Goal: Task Accomplishment & Management: Complete application form

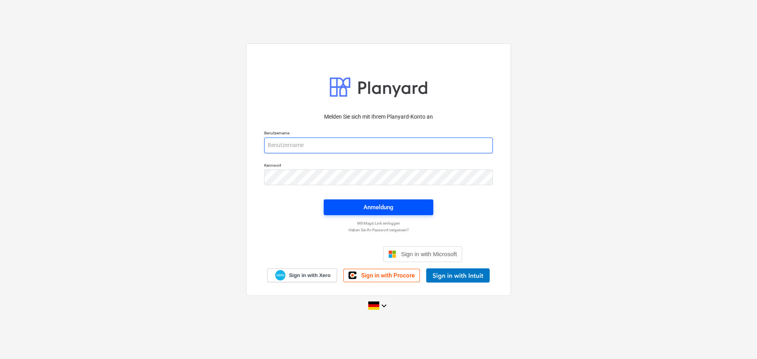
type input "[EMAIL_ADDRESS][PERSON_NAME][DOMAIN_NAME]"
click at [413, 207] on span "Anmeldung" at bounding box center [378, 207] width 91 height 10
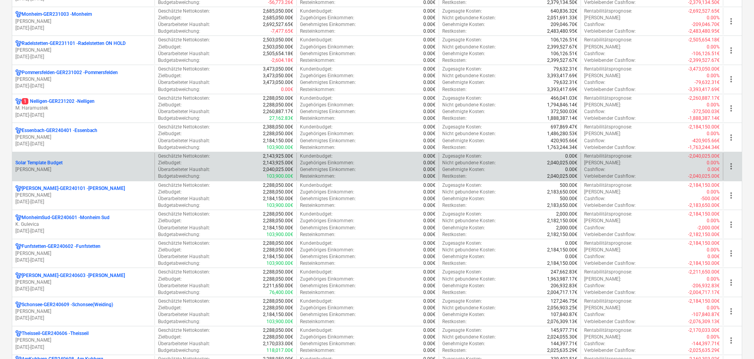
scroll to position [197, 0]
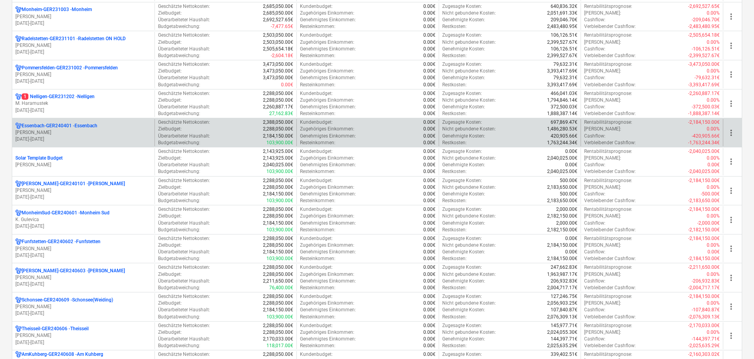
click at [56, 143] on div "Essenbach-GER240401 - Essenbach [PERSON_NAME] [DATE] - [DATE]" at bounding box center [83, 132] width 142 height 27
click at [96, 132] on p "[PERSON_NAME]" at bounding box center [83, 132] width 136 height 7
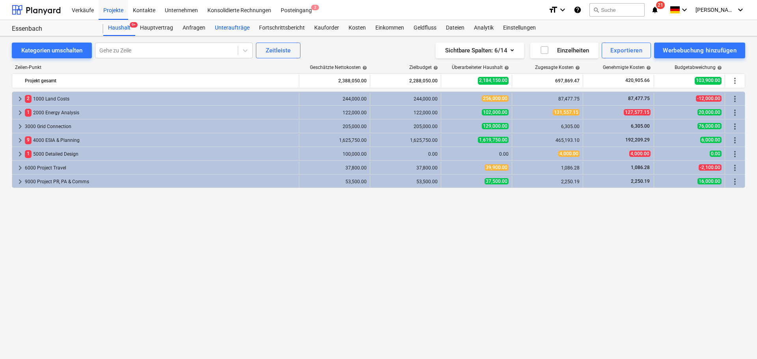
drag, startPoint x: 220, startPoint y: 28, endPoint x: 222, endPoint y: 32, distance: 4.6
click at [220, 28] on div "Unteraufträge" at bounding box center [232, 28] width 44 height 16
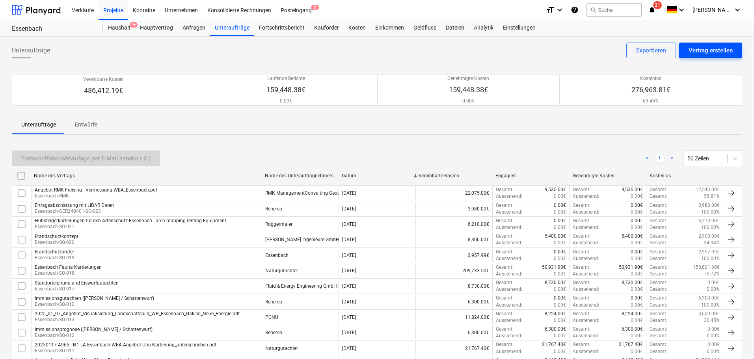
click at [704, 54] on div "Vertrag erstellen" at bounding box center [711, 50] width 44 height 10
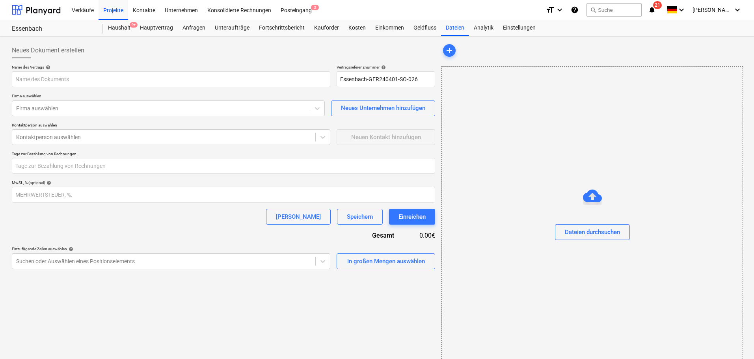
type input "Essenbach-GER240401-SO-026"
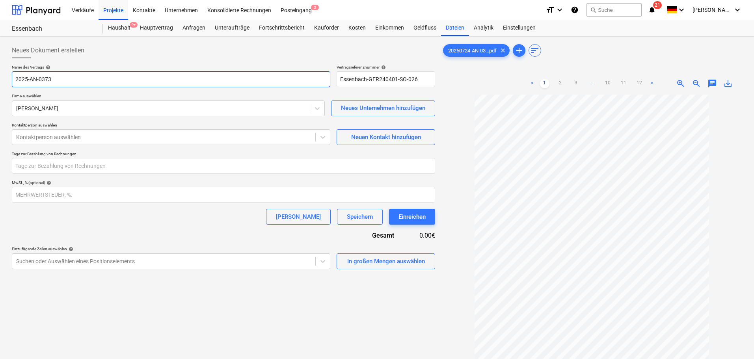
click at [74, 80] on input "2025-AN-0373" at bounding box center [171, 79] width 318 height 16
drag, startPoint x: 59, startPoint y: 79, endPoint x: 15, endPoint y: 78, distance: 43.8
click at [15, 78] on input "2025-AN-0373" at bounding box center [171, 79] width 318 height 16
type input "externe Kabeltrasse - 2025-AN-0373"
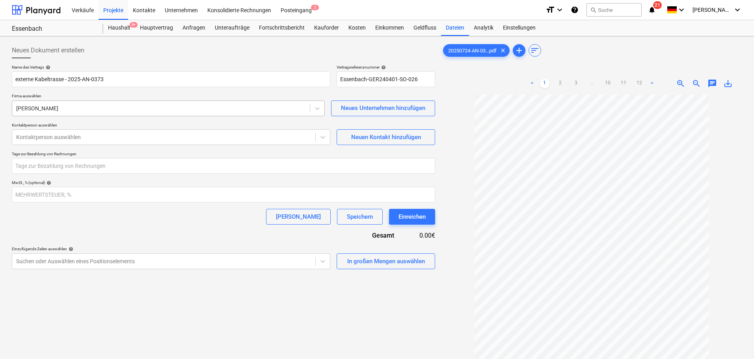
click at [44, 111] on div at bounding box center [161, 108] width 290 height 8
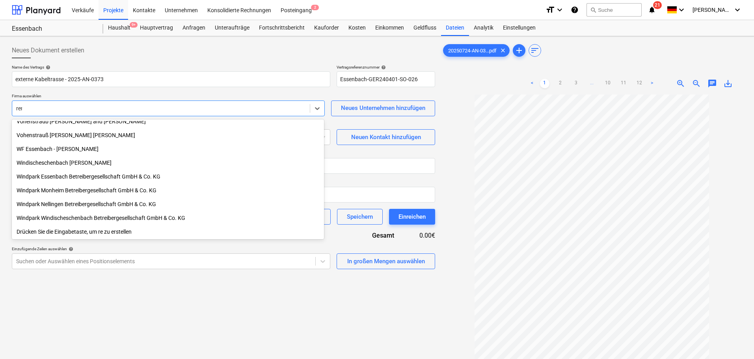
scroll to position [171, 0]
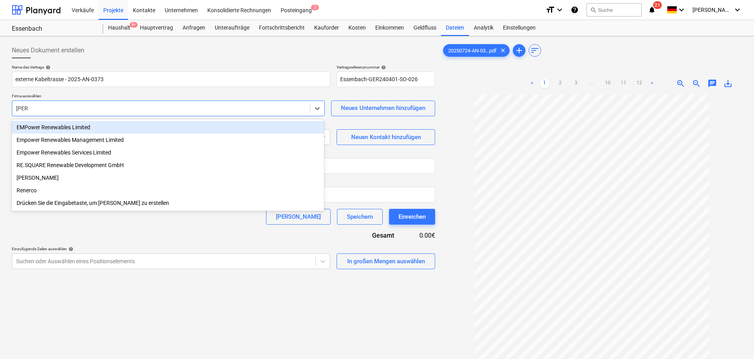
type input "[PERSON_NAME]"
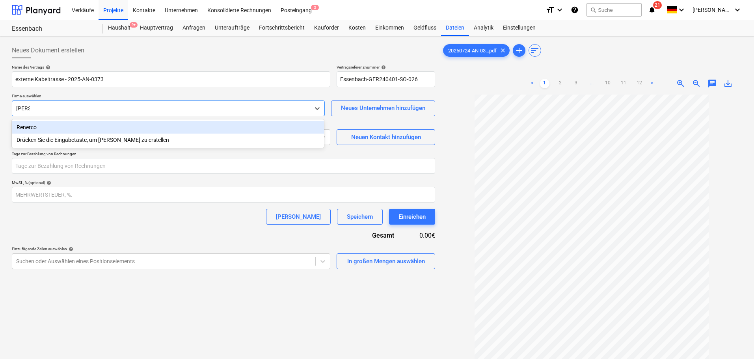
click at [44, 128] on div "Renerco" at bounding box center [168, 127] width 312 height 13
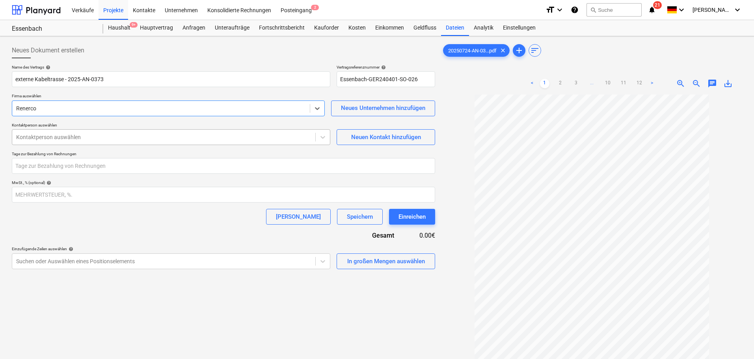
click at [44, 134] on div at bounding box center [163, 137] width 295 height 8
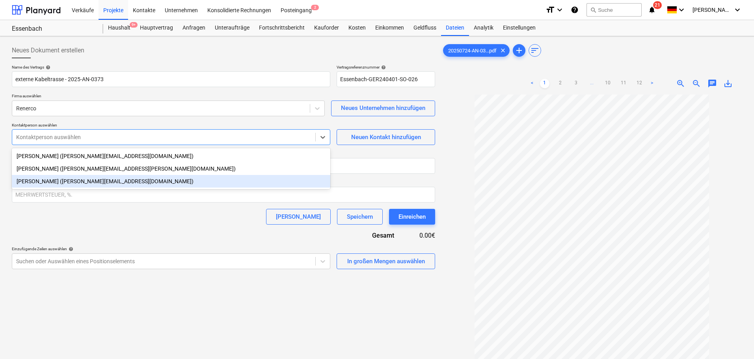
click at [54, 182] on div "[PERSON_NAME] ([PERSON_NAME][EMAIL_ADDRESS][DOMAIN_NAME])" at bounding box center [171, 181] width 318 height 13
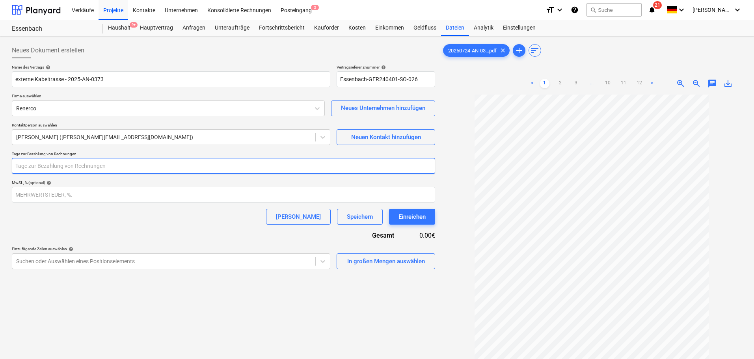
click at [56, 166] on input "number" at bounding box center [223, 166] width 423 height 16
type input "14"
click at [60, 190] on input "number" at bounding box center [223, 195] width 423 height 16
type input "19"
click at [107, 232] on div "Name des Vertrags help externe Kabeltrasse - 2025-AN-0373 Vertragsreferenznumme…" at bounding box center [223, 167] width 423 height 205
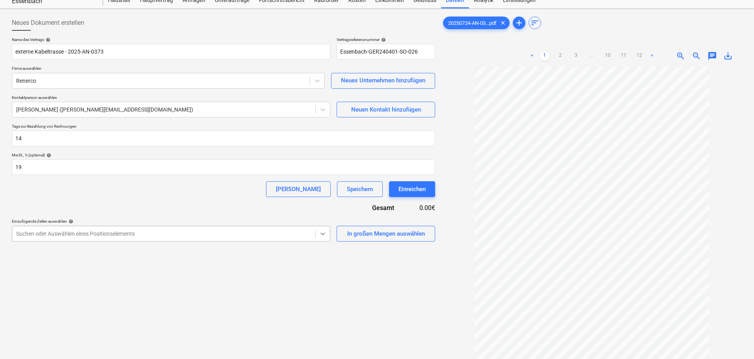
click at [320, 263] on body "Verkäufe Projekte Kontakte Unternehmen Konsolidierte Rechnungen Posteingang 2 f…" at bounding box center [377, 151] width 754 height 359
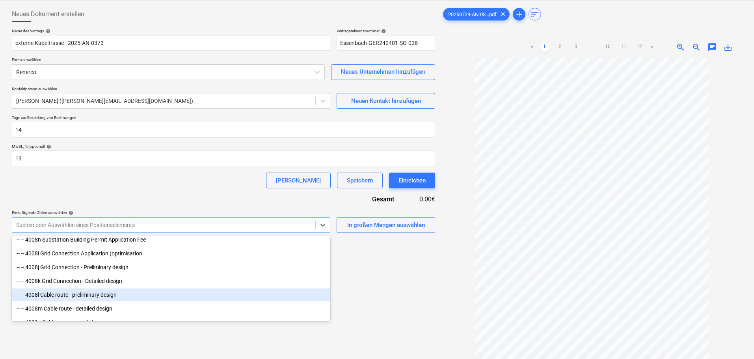
scroll to position [1261, 0]
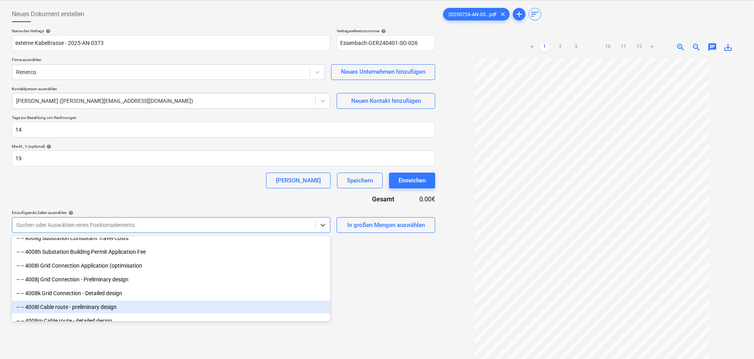
click at [154, 305] on div "-- -- 4008l Cable route - preliminary design" at bounding box center [171, 307] width 318 height 13
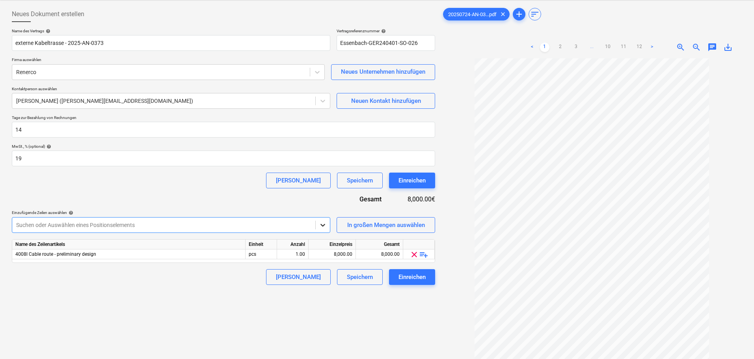
click at [322, 227] on icon at bounding box center [323, 225] width 8 height 8
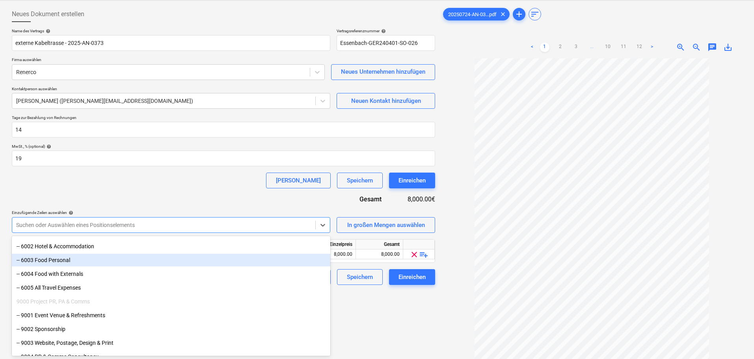
scroll to position [1661, 0]
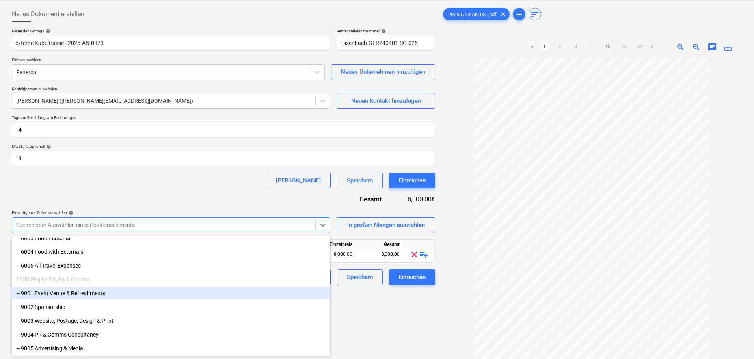
click at [384, 314] on div "Neues Dokument erstellen Name des Vertrags help externe Kabeltrasse - 2025-AN-0…" at bounding box center [224, 200] width 430 height 395
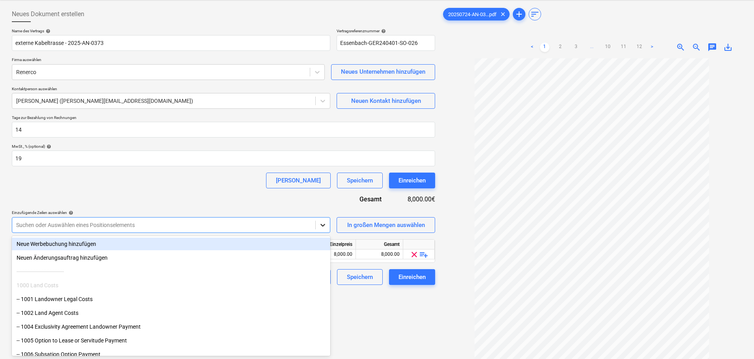
click at [322, 228] on icon at bounding box center [323, 225] width 8 height 8
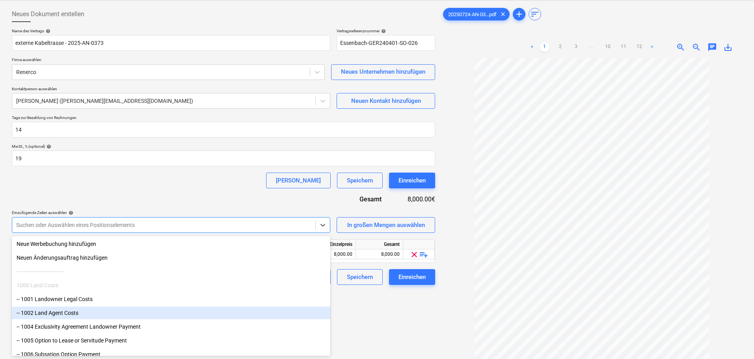
click at [369, 314] on div "Neues Dokument erstellen Name des Vertrags help externe Kabeltrasse - 2025-AN-0…" at bounding box center [224, 200] width 430 height 395
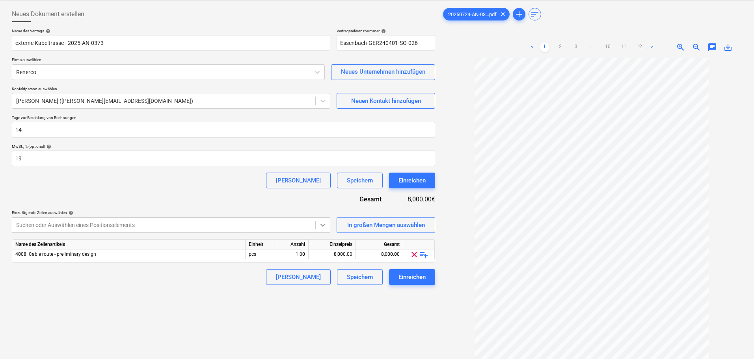
click at [324, 224] on icon at bounding box center [323, 225] width 8 height 8
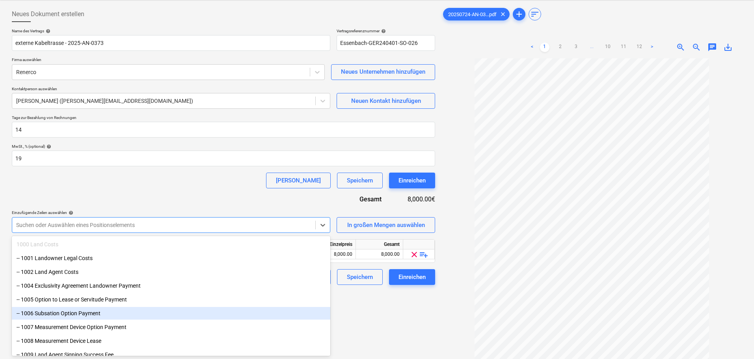
scroll to position [0, 0]
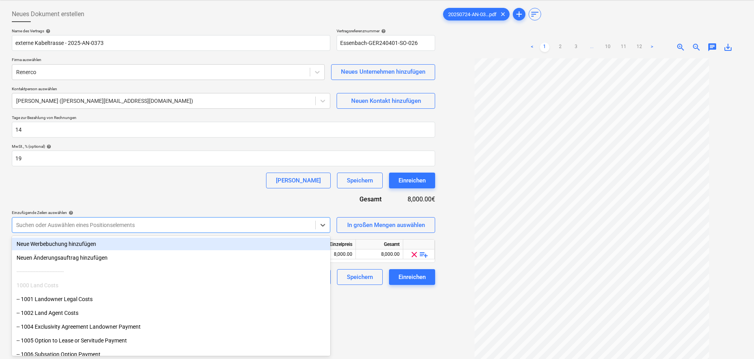
click at [92, 246] on div "Neue Werbebuchung hinzufügen" at bounding box center [171, 244] width 318 height 13
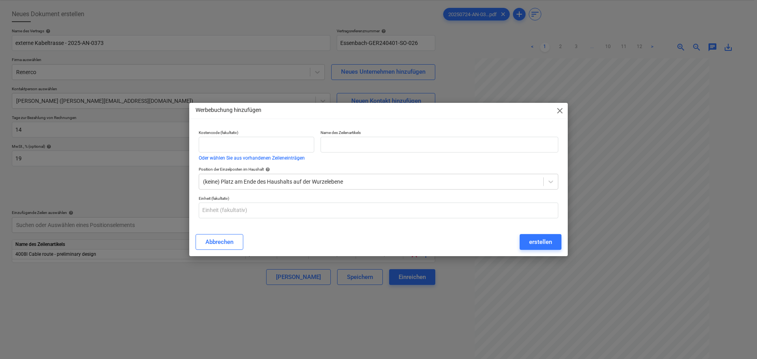
click at [558, 107] on span "close" at bounding box center [559, 110] width 9 height 9
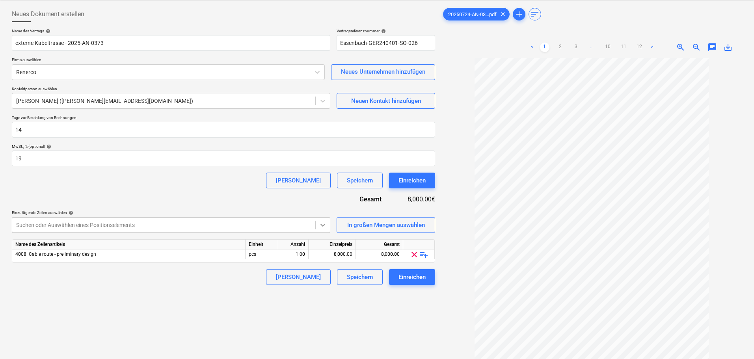
click at [325, 224] on icon at bounding box center [322, 225] width 5 height 3
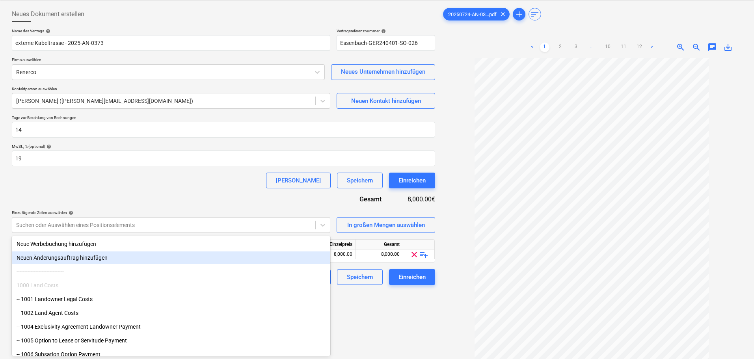
click at [167, 261] on div "Neuen Änderungsauftrag hinzufügen" at bounding box center [171, 257] width 318 height 13
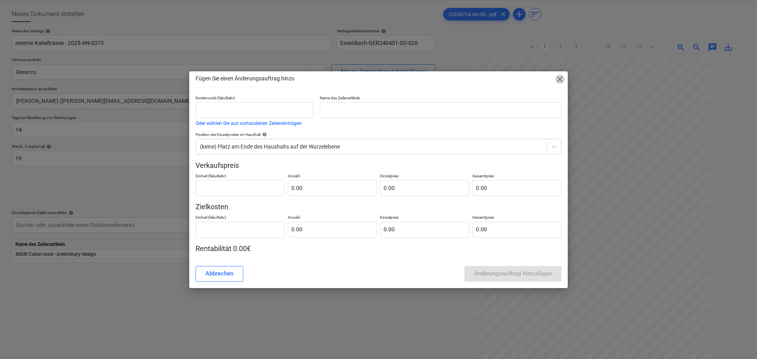
click at [563, 79] on span "close" at bounding box center [559, 78] width 9 height 9
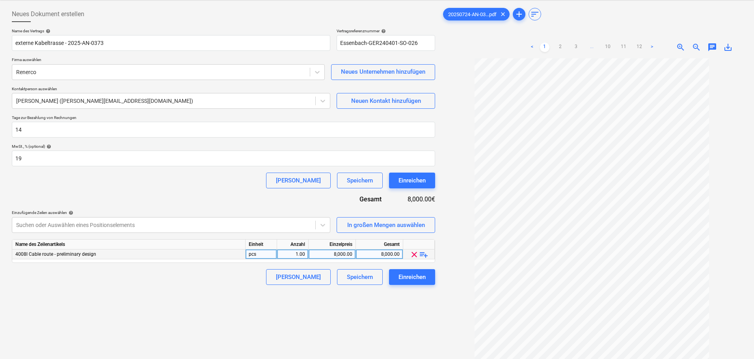
click at [423, 254] on span "playlist_add" at bounding box center [423, 254] width 9 height 9
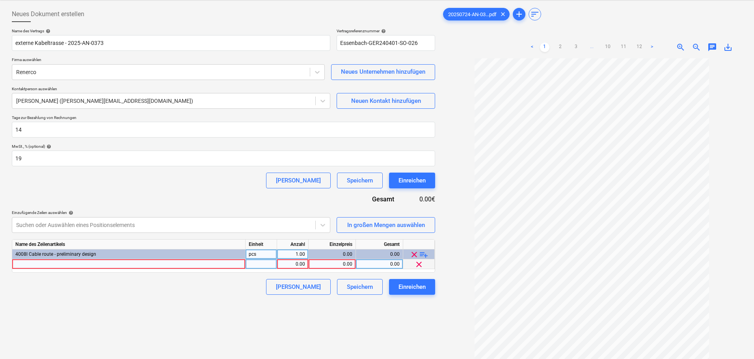
click at [216, 263] on div at bounding box center [128, 264] width 233 height 10
click at [324, 223] on icon at bounding box center [323, 225] width 8 height 8
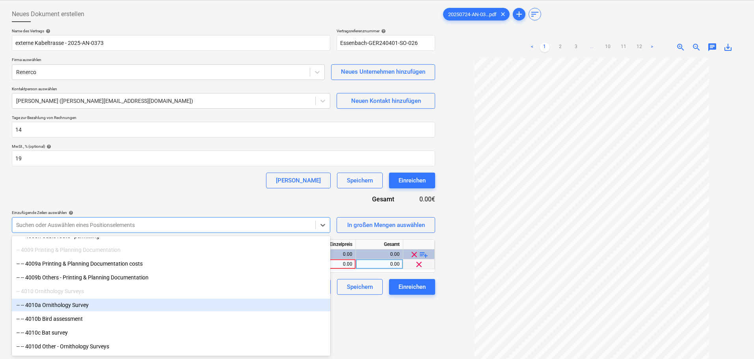
scroll to position [1267, 0]
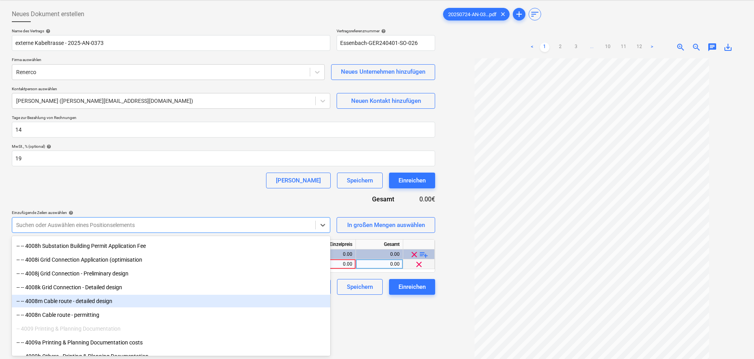
click at [131, 303] on div "-- -- 4008m Cable route - detailed design" at bounding box center [171, 301] width 318 height 13
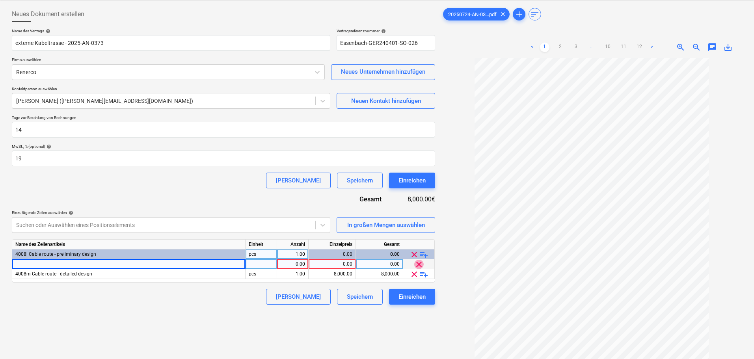
click at [417, 263] on span "clear" at bounding box center [418, 264] width 9 height 9
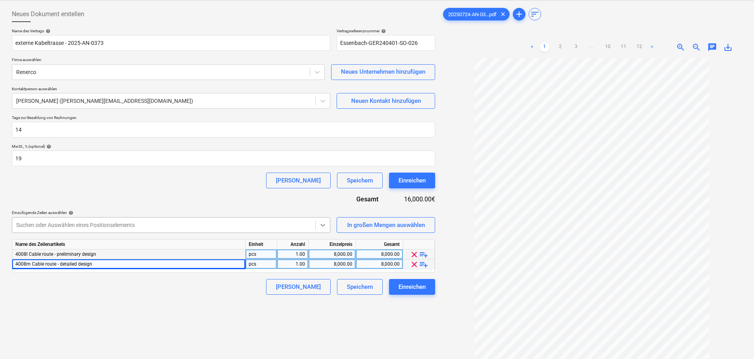
click at [326, 226] on icon at bounding box center [323, 225] width 8 height 8
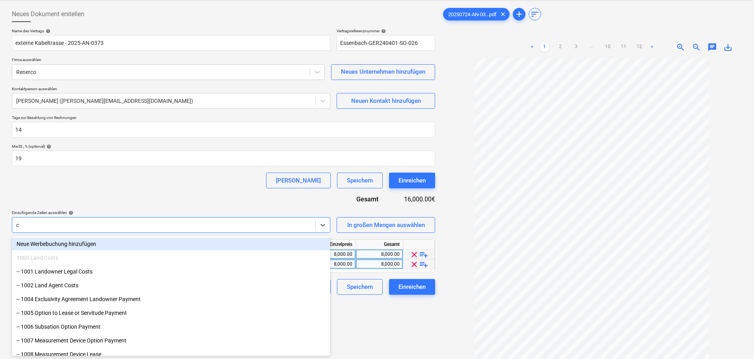
type input "ca"
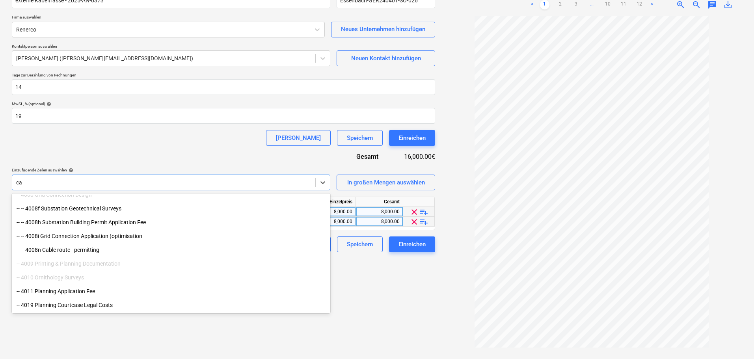
scroll to position [272, 0]
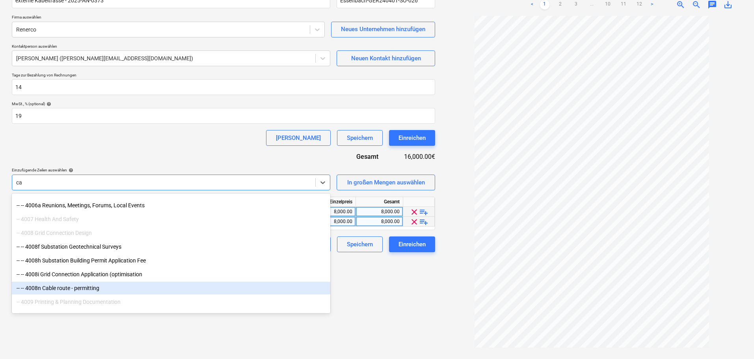
click at [69, 287] on div "-- -- 4008n Cable route - permitting" at bounding box center [171, 288] width 318 height 13
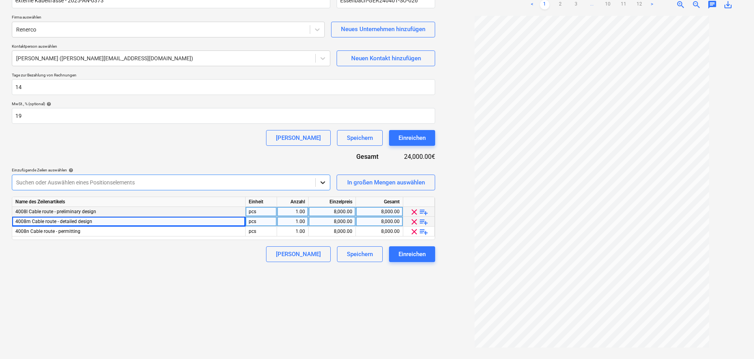
click at [323, 184] on icon at bounding box center [323, 183] width 8 height 8
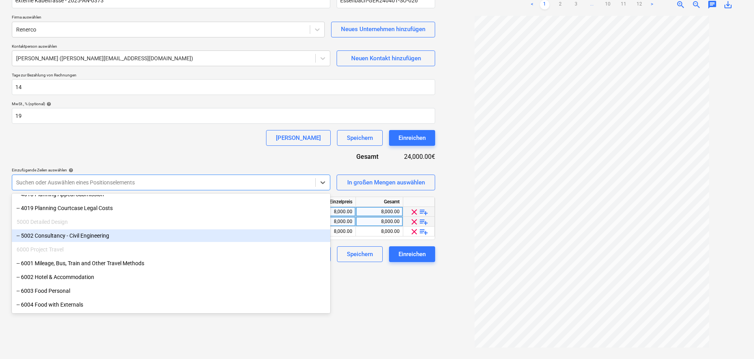
scroll to position [1476, 0]
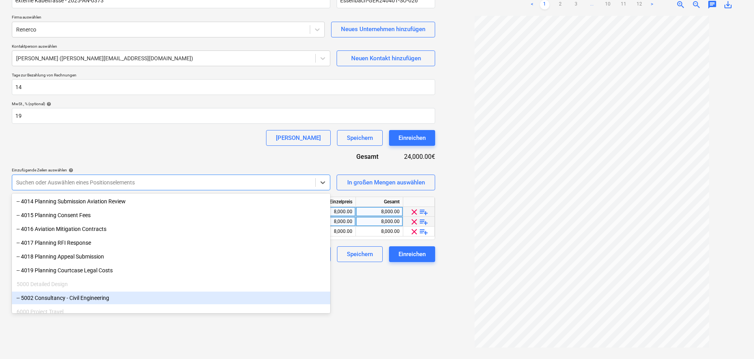
click at [89, 299] on div "-- 5002 Consultancy - Civil Engineering" at bounding box center [171, 298] width 318 height 13
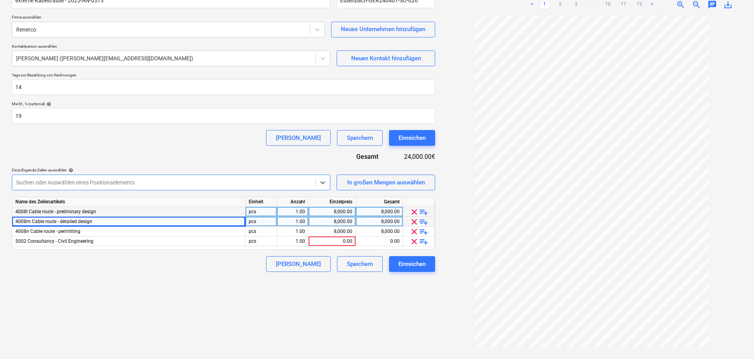
click at [329, 210] on div "8,000.00" at bounding box center [332, 212] width 41 height 10
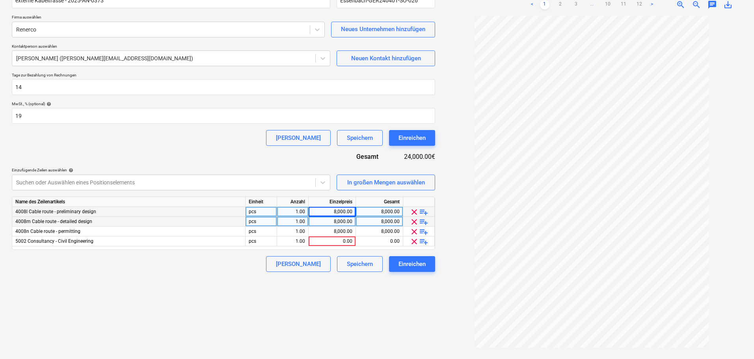
click at [337, 212] on div "8,000.00" at bounding box center [332, 212] width 41 height 10
type input "5740"
click at [338, 219] on div "8,000.00" at bounding box center [332, 222] width 41 height 10
type input "11900"
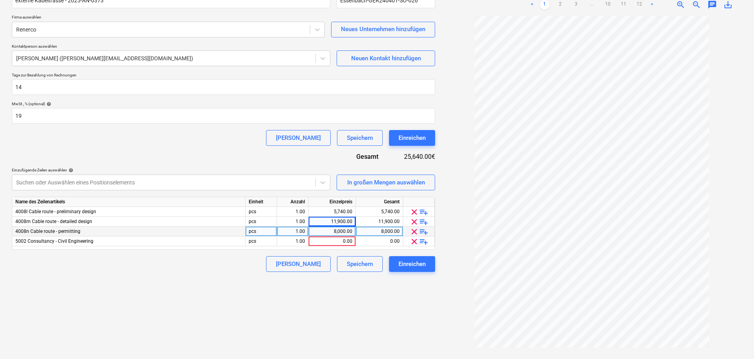
click at [337, 234] on div "8,000.00" at bounding box center [332, 232] width 41 height 10
type input "6300"
click at [284, 270] on div "[PERSON_NAME] Speichern Einreichen" at bounding box center [223, 264] width 423 height 16
click at [341, 241] on div "0.00" at bounding box center [332, 241] width 41 height 10
click at [424, 241] on span "playlist_add" at bounding box center [423, 241] width 9 height 9
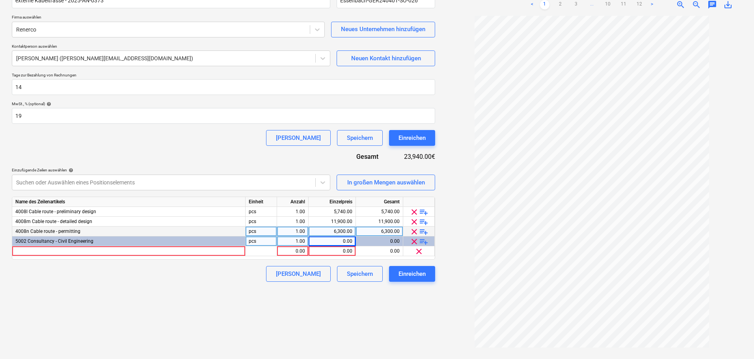
click at [424, 241] on span "playlist_add" at bounding box center [423, 241] width 9 height 9
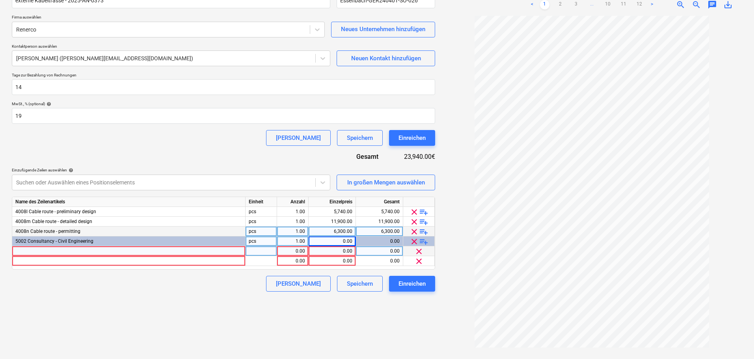
click at [222, 255] on div at bounding box center [128, 251] width 233 height 10
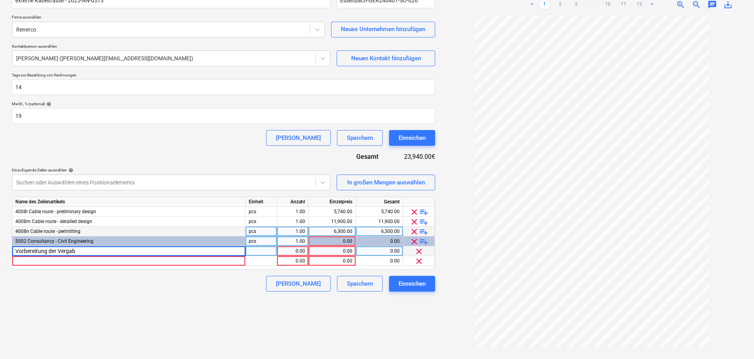
type input "Vorbereitung der Vergabe"
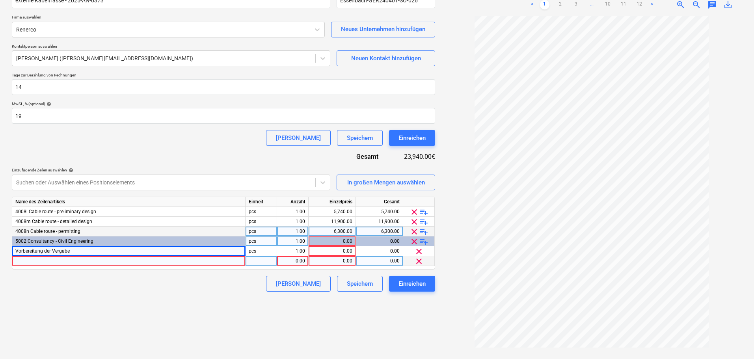
click at [163, 263] on div at bounding box center [128, 261] width 233 height 10
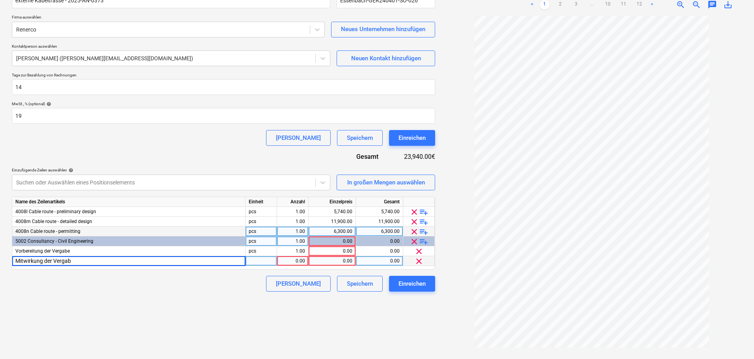
type input "Mitwirkung der Vergabe"
click at [150, 310] on div "Neues Dokument erstellen Name des Vertrags help externe Kabeltrasse - 2025-AN-0…" at bounding box center [224, 158] width 430 height 395
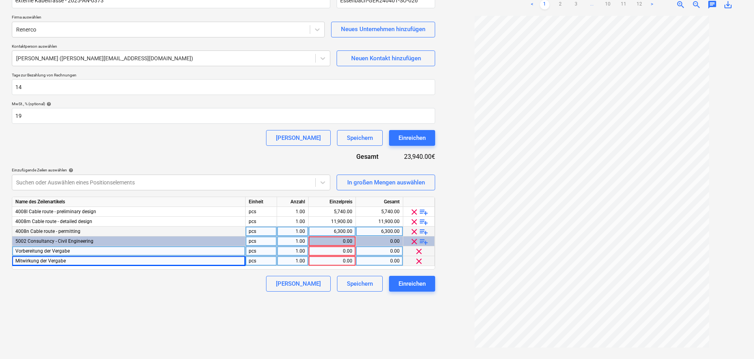
click at [344, 253] on div "0.00" at bounding box center [332, 251] width 41 height 10
type input "5900"
click at [337, 262] on div "0.00" at bounding box center [332, 261] width 41 height 10
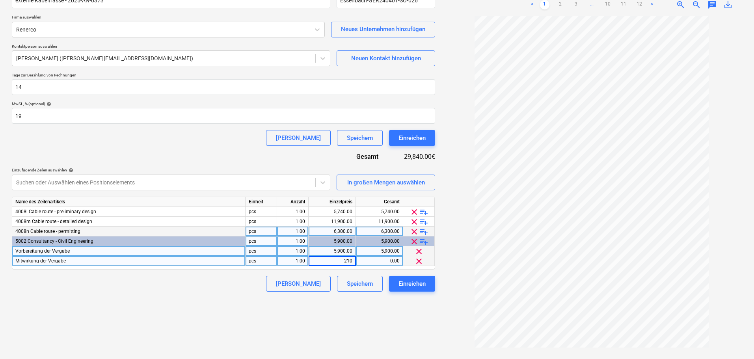
type input "2100"
click at [196, 285] on div "[PERSON_NAME] Speichern Einreichen" at bounding box center [223, 284] width 423 height 16
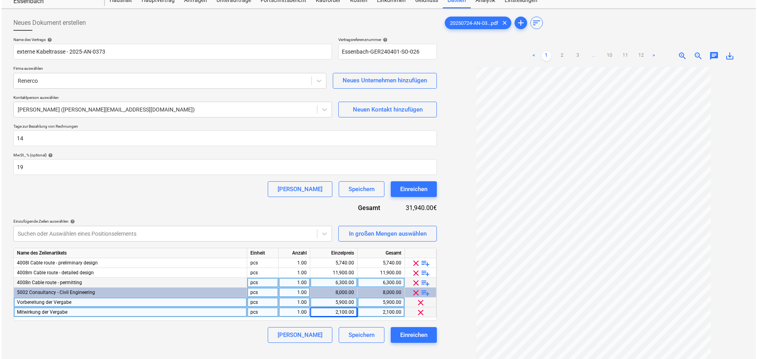
scroll to position [39, 0]
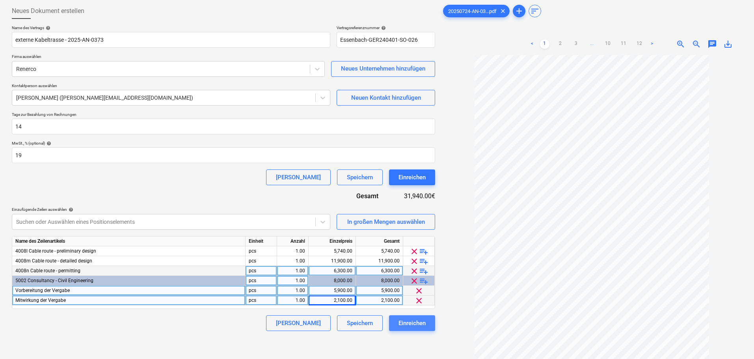
click at [412, 320] on div "Einreichen" at bounding box center [411, 323] width 27 height 10
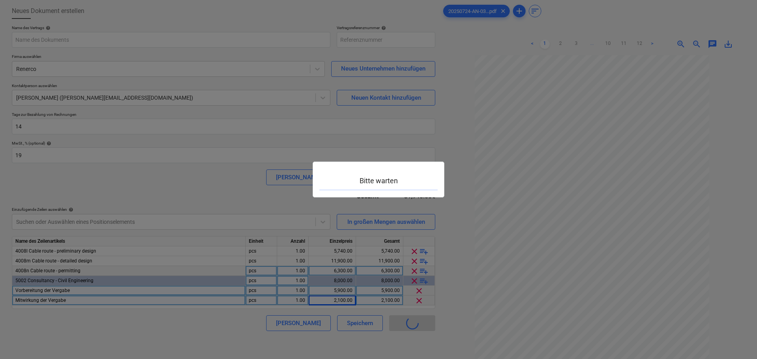
type input "Essenbach-GER240401-SO-026"
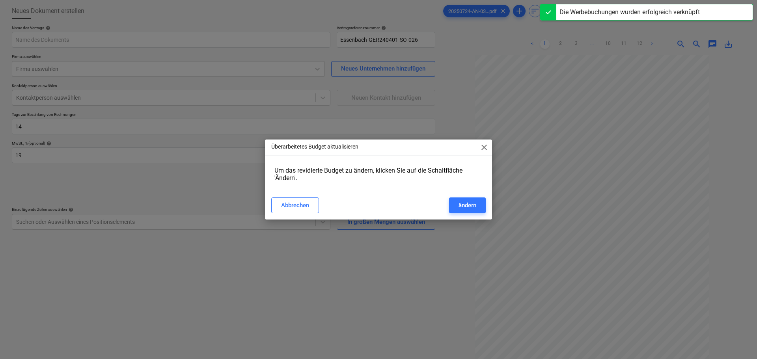
click at [482, 148] on span "close" at bounding box center [483, 147] width 9 height 9
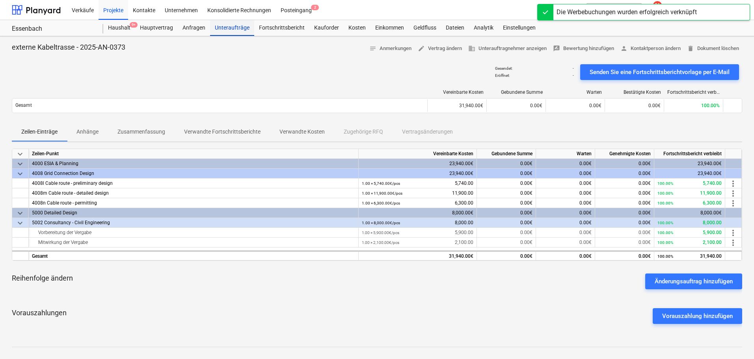
click at [233, 26] on div "Unteraufträge" at bounding box center [232, 28] width 44 height 16
